Goal: Entertainment & Leisure: Consume media (video, audio)

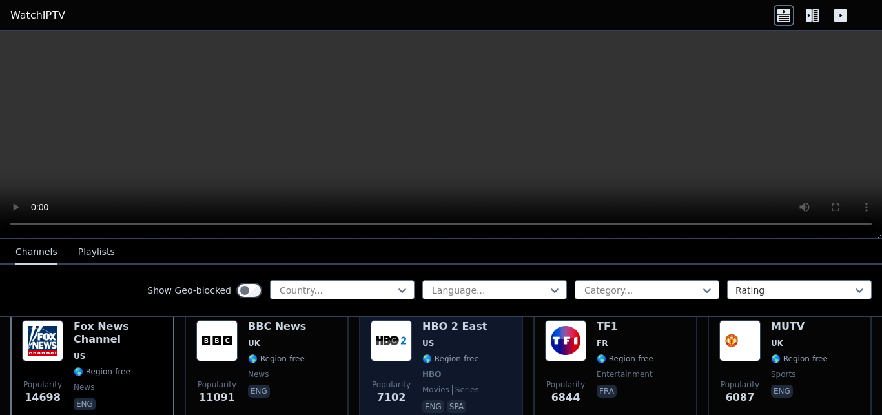
scroll to position [163, 0]
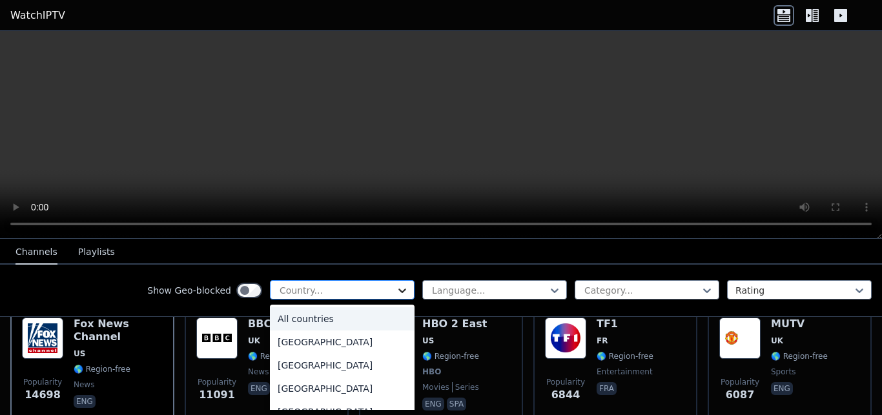
click at [399, 289] on icon at bounding box center [403, 291] width 8 height 5
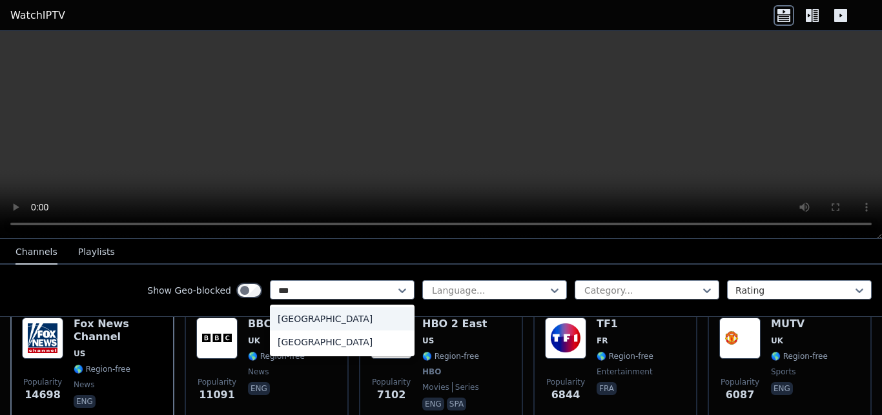
type input "****"
click at [331, 320] on div "[GEOGRAPHIC_DATA]" at bounding box center [342, 318] width 145 height 23
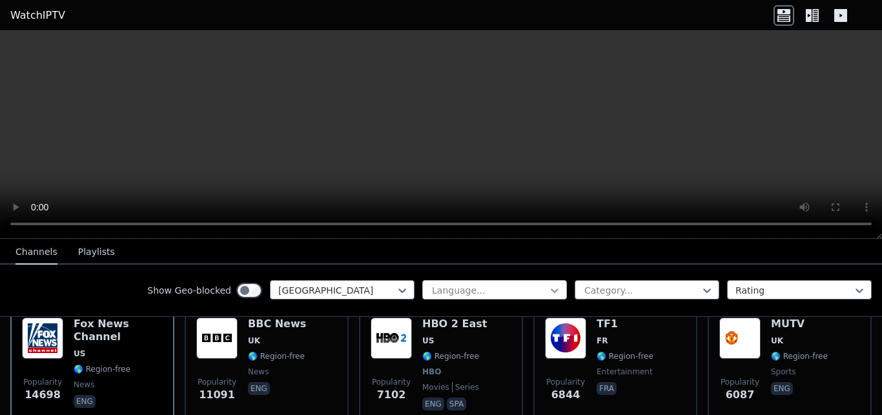
click at [551, 290] on icon at bounding box center [555, 291] width 8 height 5
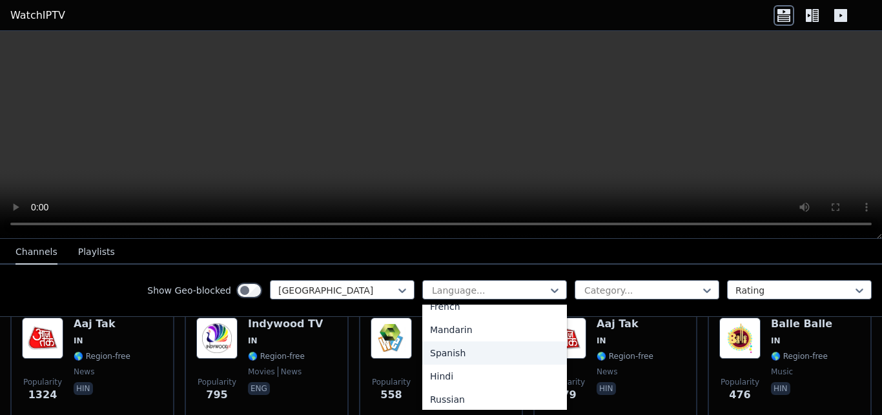
scroll to position [81, 0]
click at [435, 375] on div "Hindi" at bounding box center [494, 377] width 145 height 23
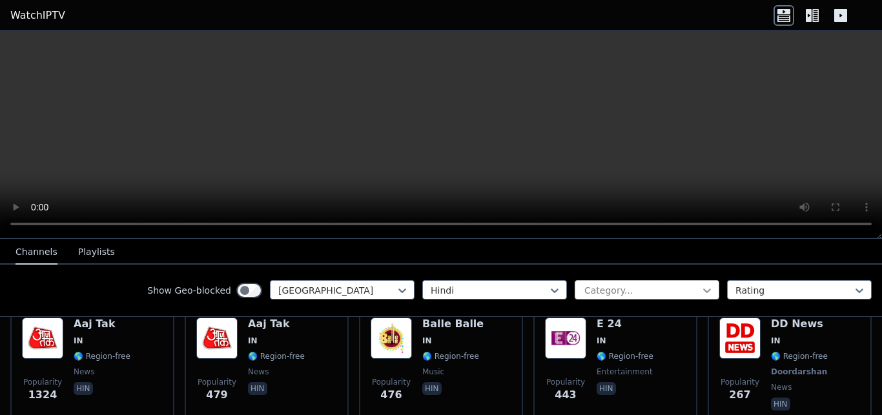
click at [703, 291] on icon at bounding box center [707, 291] width 8 height 5
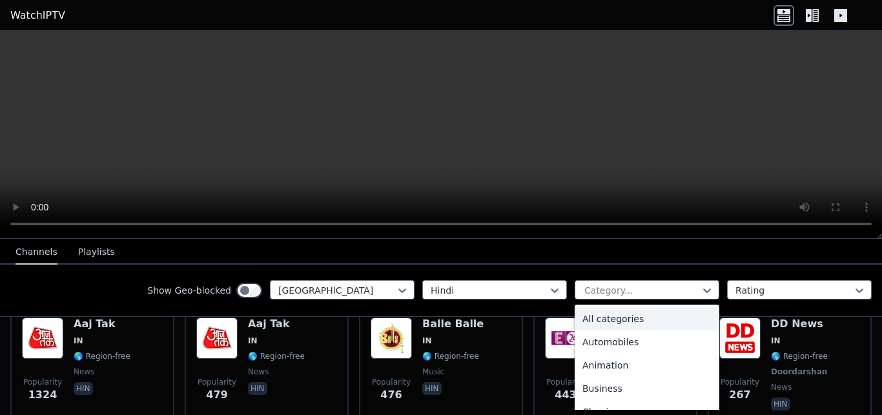
click at [609, 321] on div "All categories" at bounding box center [647, 318] width 145 height 23
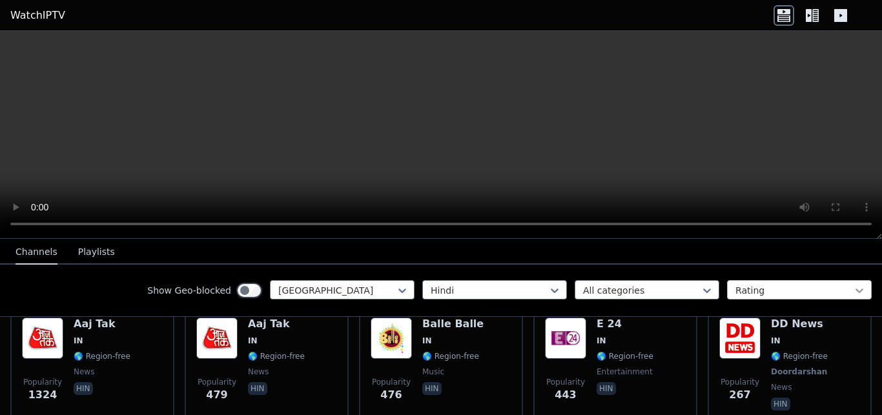
click at [853, 289] on icon at bounding box center [859, 290] width 13 height 13
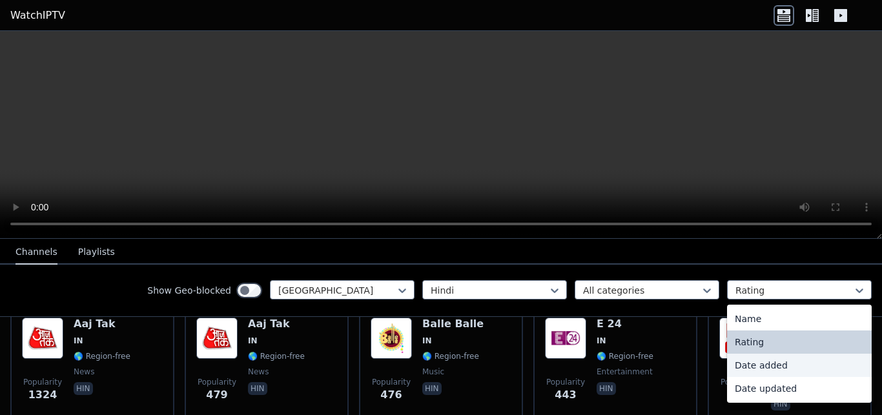
click at [639, 306] on div "Show Geo-blocked India Hindi All categories 4 results available. Use Up and Dow…" at bounding box center [441, 291] width 882 height 52
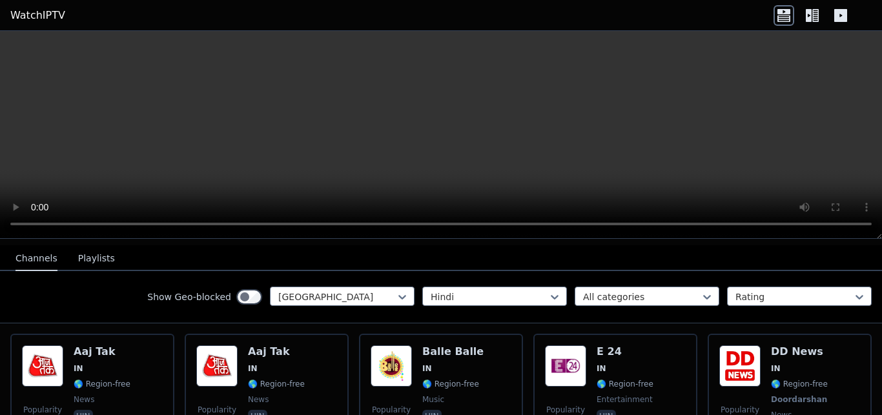
scroll to position [163, 0]
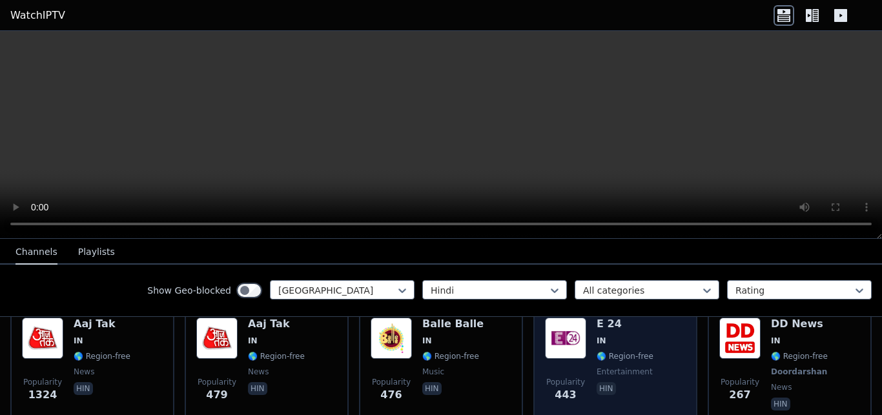
click at [562, 329] on img at bounding box center [565, 338] width 41 height 41
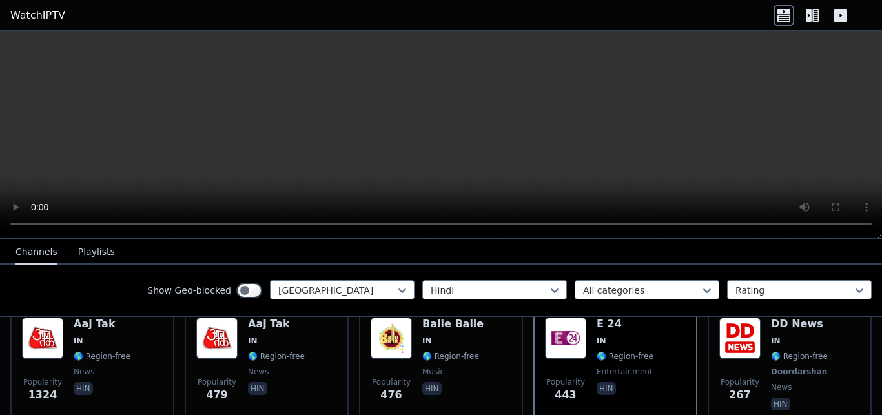
click at [810, 14] on icon at bounding box center [809, 15] width 6 height 13
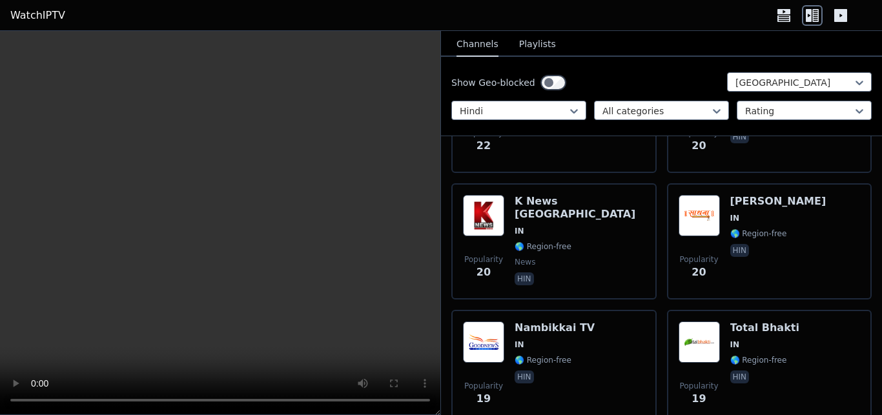
scroll to position [2506, 0]
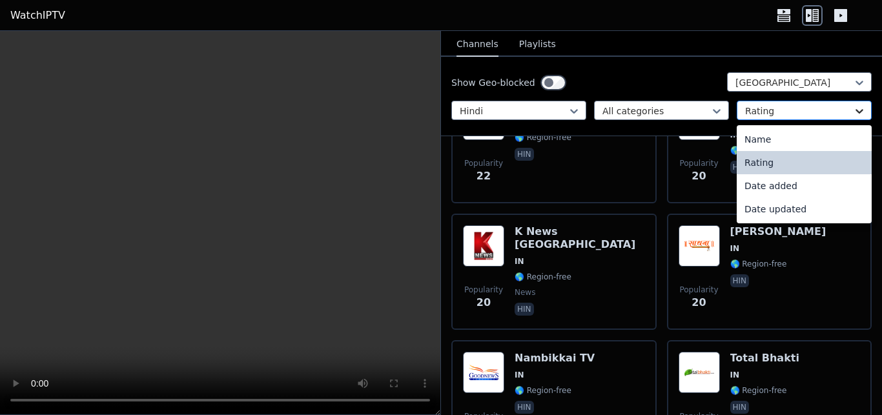
click at [853, 112] on icon at bounding box center [859, 111] width 13 height 13
click at [763, 140] on div "Name" at bounding box center [804, 139] width 135 height 23
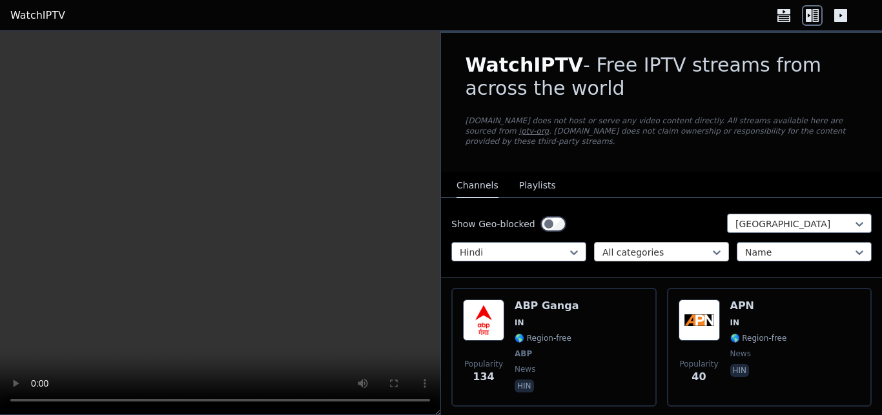
click at [652, 246] on div at bounding box center [657, 252] width 108 height 13
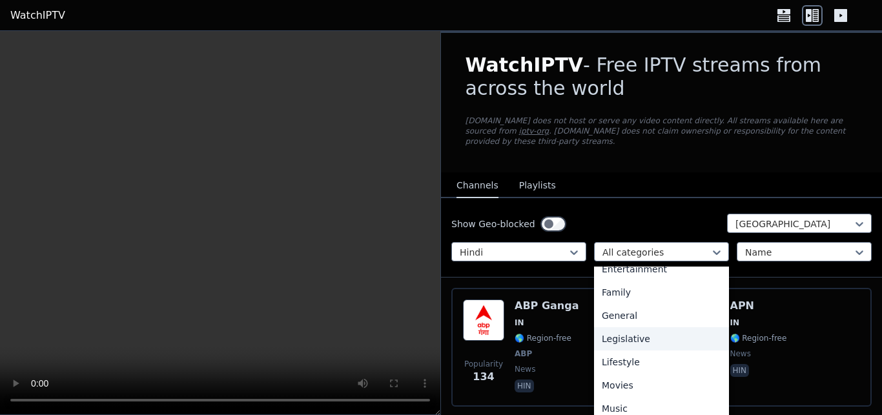
scroll to position [326, 0]
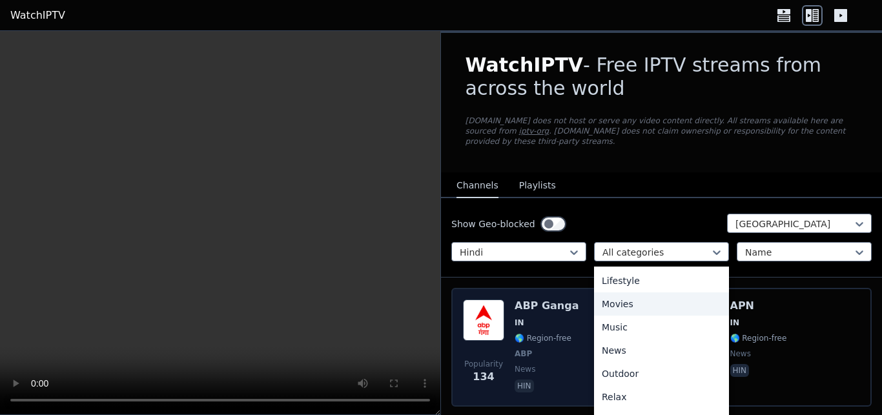
click at [616, 294] on div "Movies" at bounding box center [661, 304] width 135 height 23
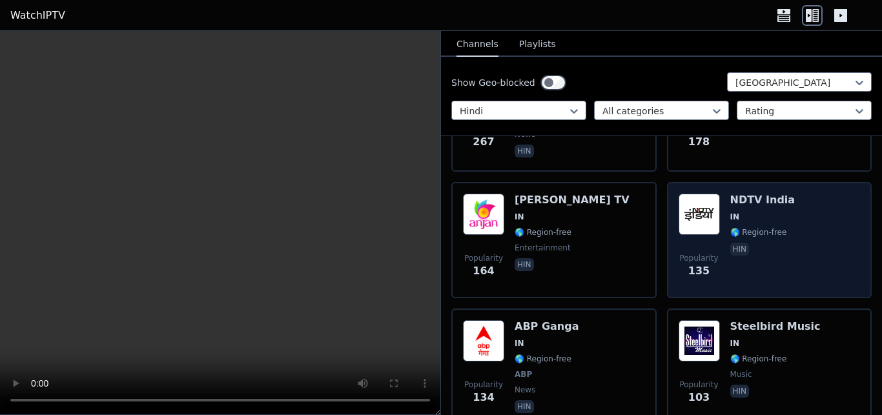
scroll to position [570, 0]
